Goal: Transaction & Acquisition: Purchase product/service

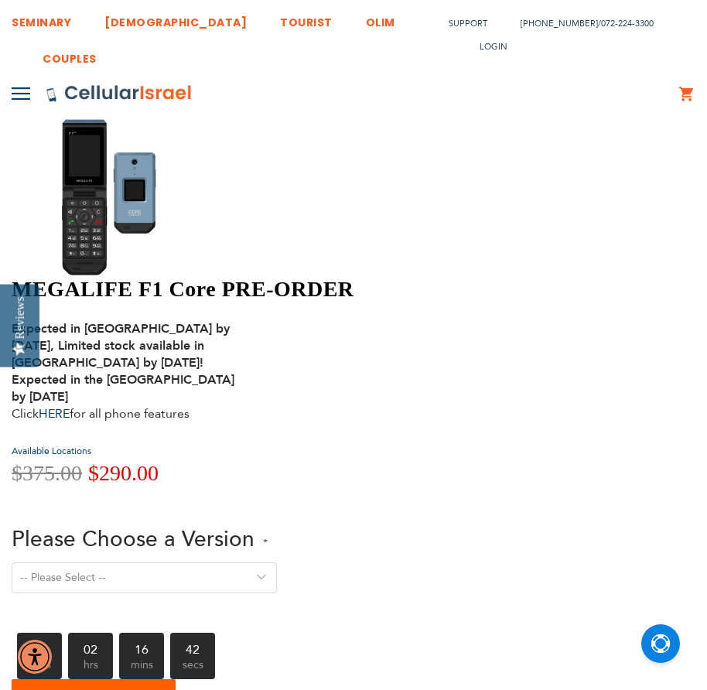
click at [89, 190] on img at bounding box center [124, 197] width 224 height 159
click at [148, 214] on img at bounding box center [124, 197] width 224 height 159
click at [70, 405] on link "HERE" at bounding box center [54, 413] width 31 height 17
click at [141, 276] on div at bounding box center [124, 197] width 224 height 159
click at [554, 514] on form "Please Choose a Version -- Please Select -- Version 1. Talk - Voice only, no te…" at bounding box center [283, 616] width 542 height 204
